Goal: Task Accomplishment & Management: Complete application form

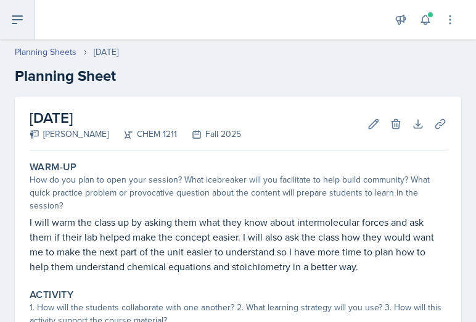
click at [13, 10] on button at bounding box center [17, 19] width 35 height 39
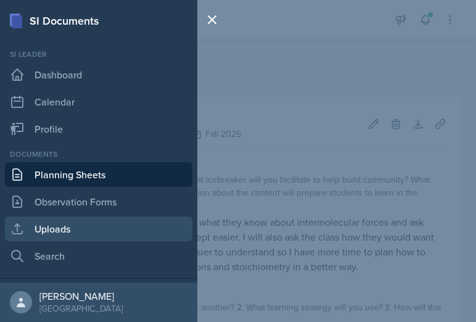
click at [52, 237] on link "Uploads" at bounding box center [98, 228] width 187 height 25
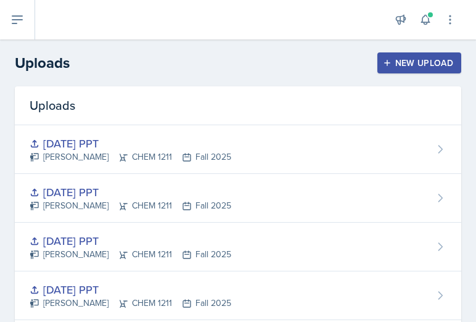
click at [424, 55] on button "New Upload" at bounding box center [419, 62] width 84 height 21
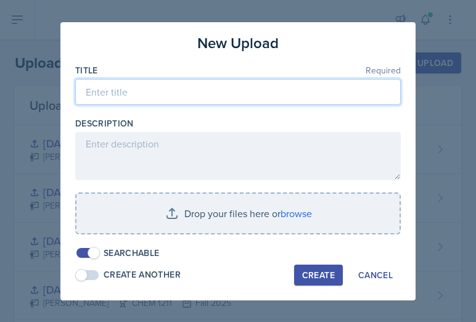
click at [121, 102] on input at bounding box center [238, 92] width 326 height 26
type input "[DATE] upload"
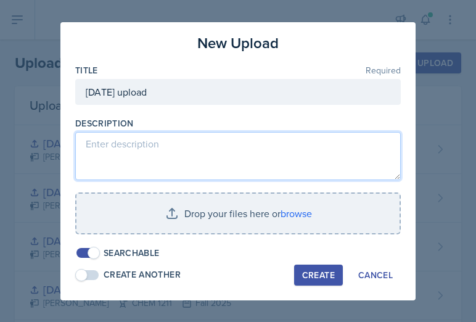
click at [109, 149] on textarea at bounding box center [238, 156] width 326 height 48
type textarea "PPT"
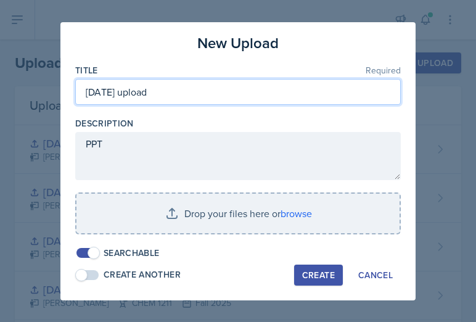
click at [173, 97] on input "[DATE] upload" at bounding box center [238, 92] width 326 height 26
type input "[DATE] PPT"
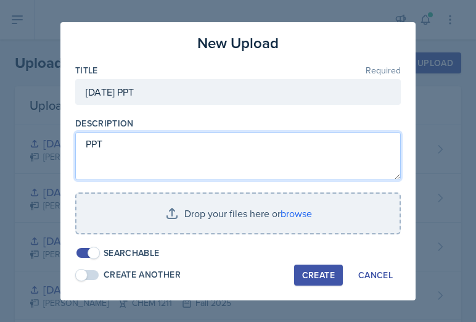
click at [134, 149] on textarea "PPT" at bounding box center [238, 156] width 326 height 48
type textarea "PPT for [DATE]"
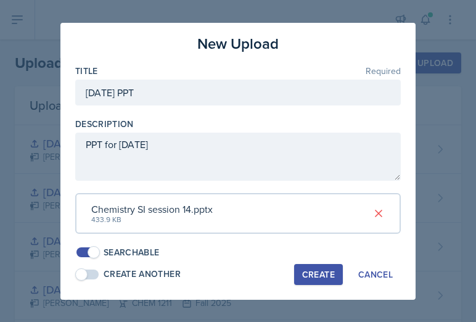
click at [327, 271] on div "Create" at bounding box center [318, 274] width 33 height 10
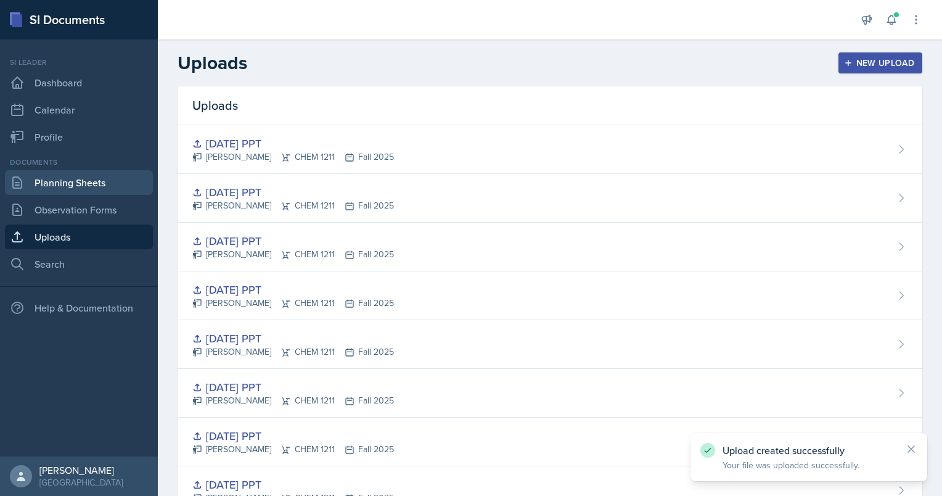
click at [62, 175] on link "Planning Sheets" at bounding box center [79, 182] width 148 height 25
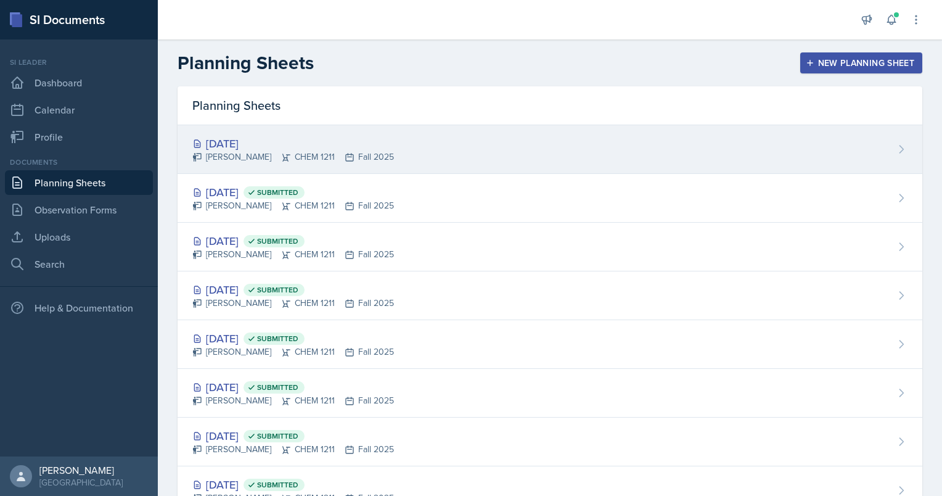
click at [289, 144] on div "[DATE]" at bounding box center [293, 143] width 202 height 17
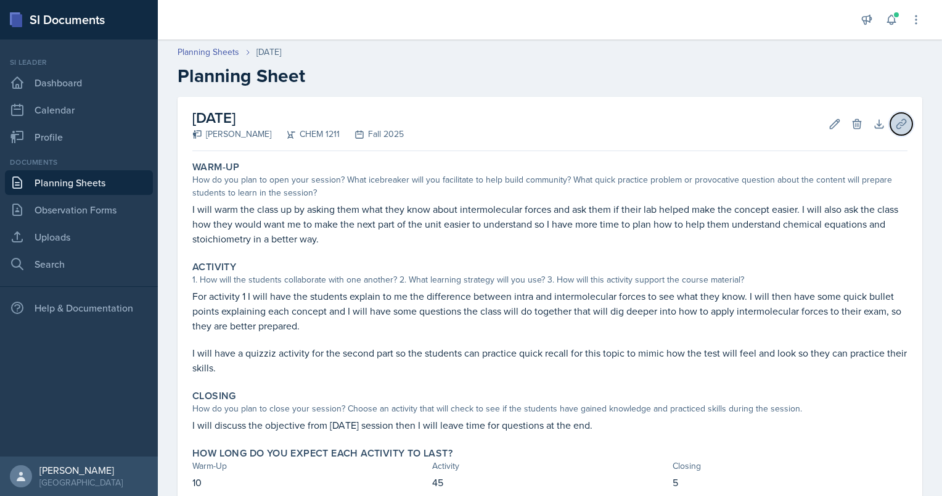
click at [475, 118] on icon at bounding box center [901, 124] width 12 height 12
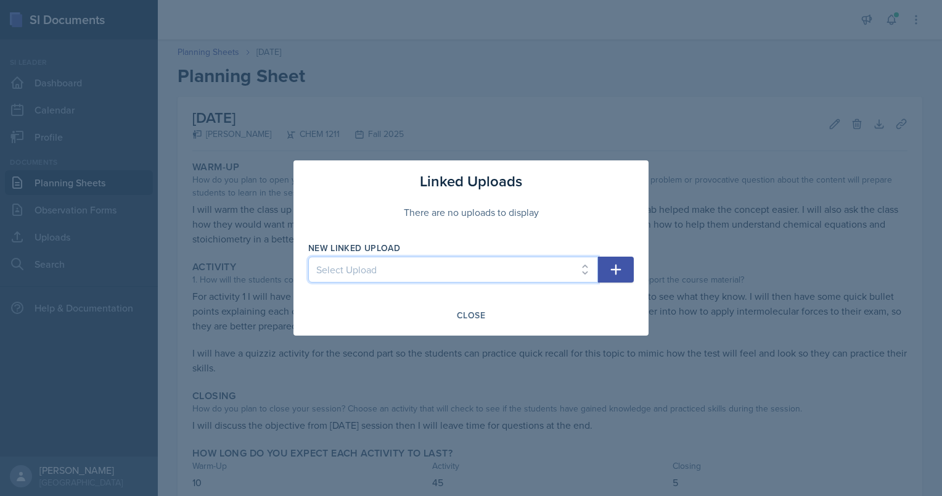
click at [454, 274] on select "Select Upload SI training mock session PPT [DATE] PPT [DATE] ppt [DATE] ppt [DA…" at bounding box center [453, 269] width 290 height 26
select select "bb799529-5224-40a8-b8b4-098e7f71b1fc"
click at [308, 256] on select "Select Upload SI training mock session PPT [DATE] PPT [DATE] ppt [DATE] ppt [DA…" at bounding box center [453, 269] width 290 height 26
click at [475, 269] on icon "button" at bounding box center [616, 269] width 10 height 10
select select
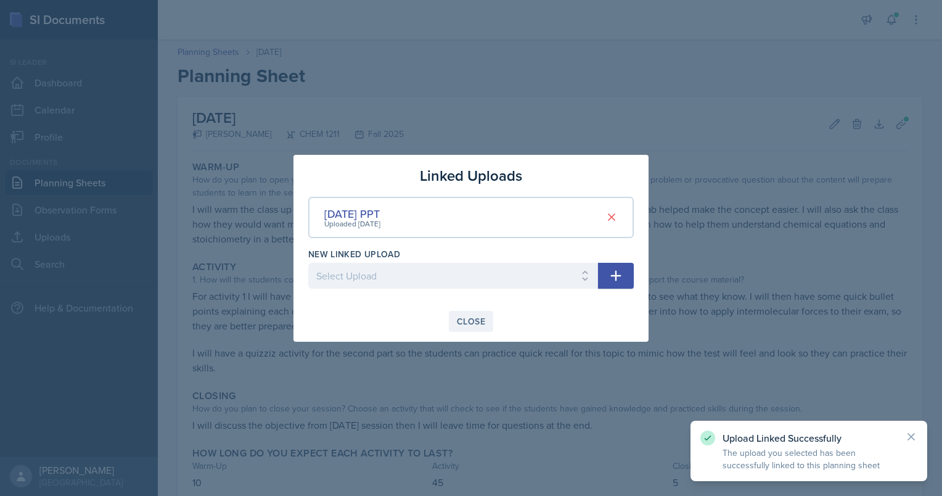
click at [475, 321] on div "Close" at bounding box center [471, 321] width 28 height 10
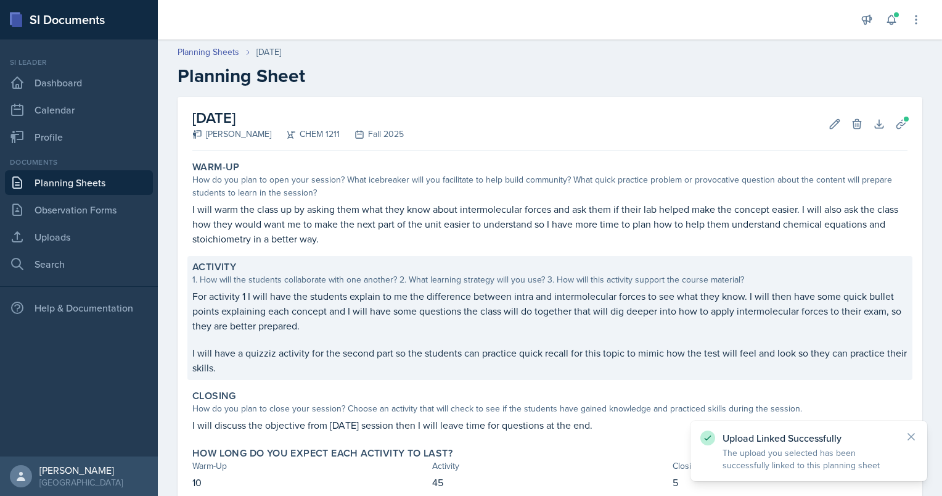
scroll to position [78, 0]
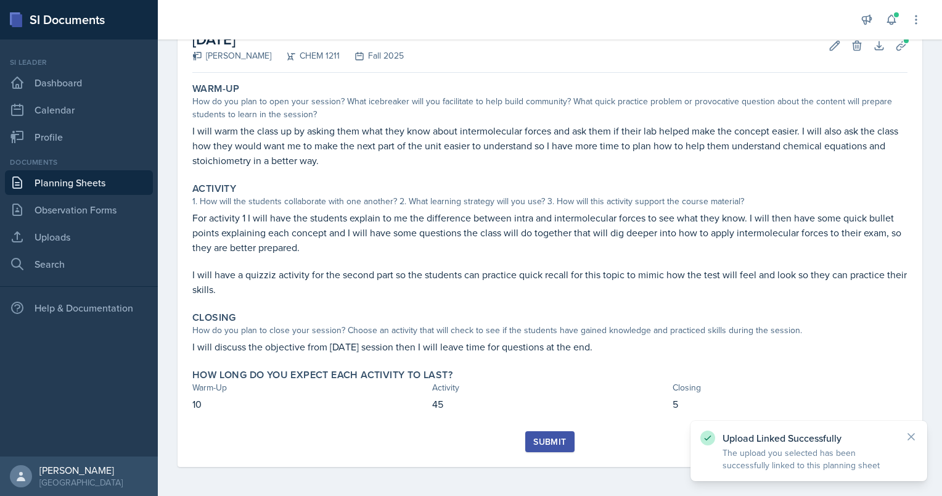
click at [475, 321] on button "Submit" at bounding box center [549, 441] width 49 height 21
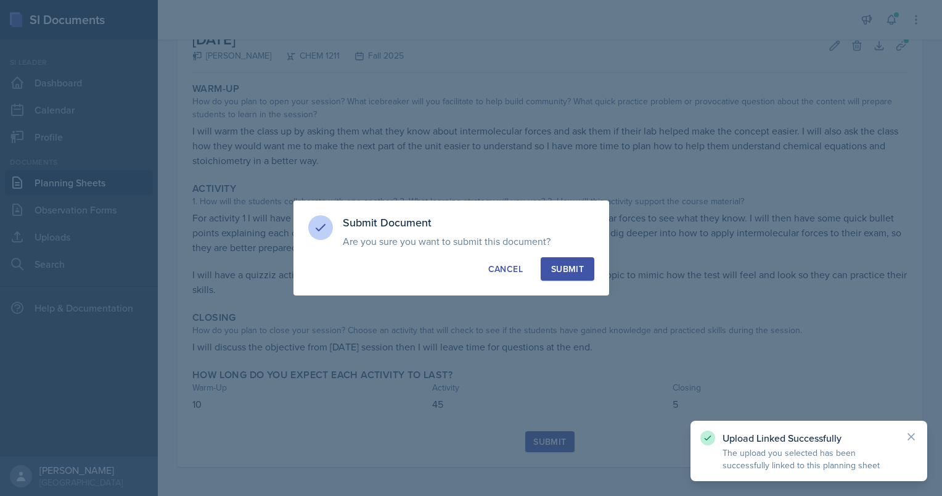
click at [475, 273] on div "Submit" at bounding box center [567, 269] width 33 height 12
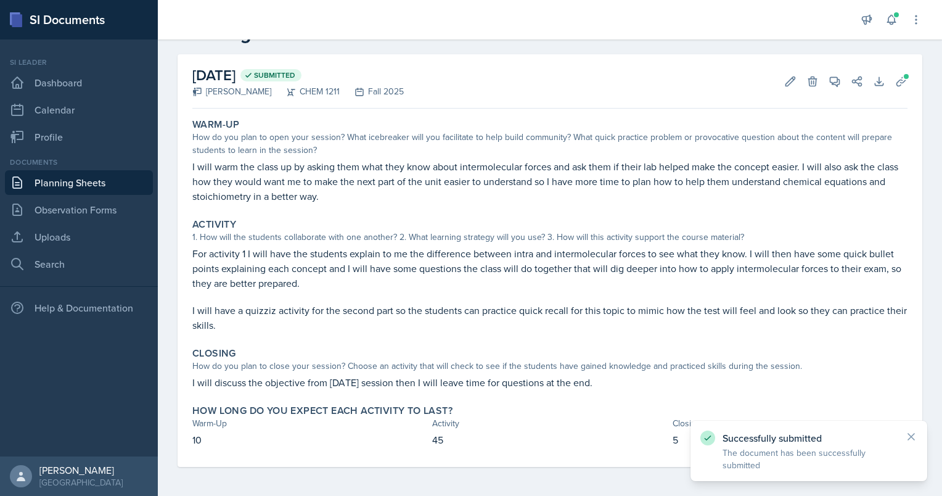
scroll to position [0, 0]
